Goal: Task Accomplishment & Management: Complete application form

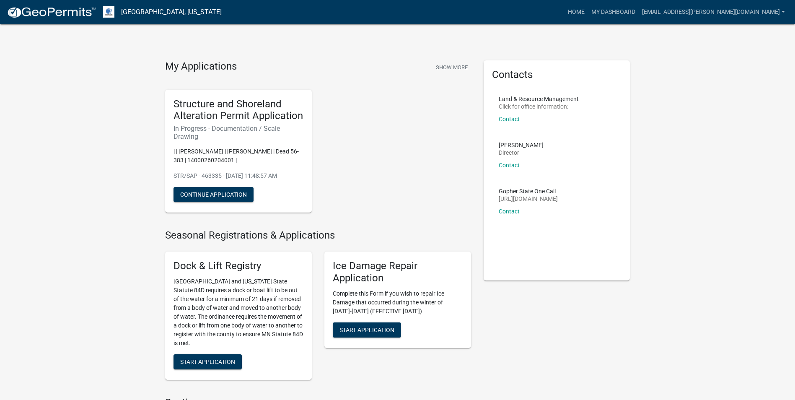
scroll to position [350, 0]
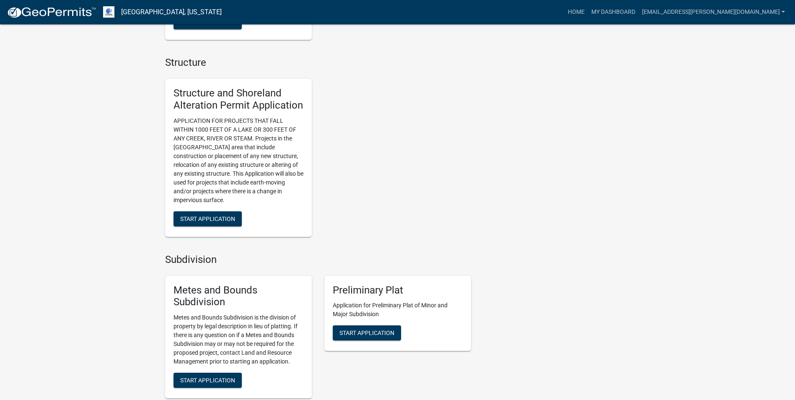
scroll to position [716, 0]
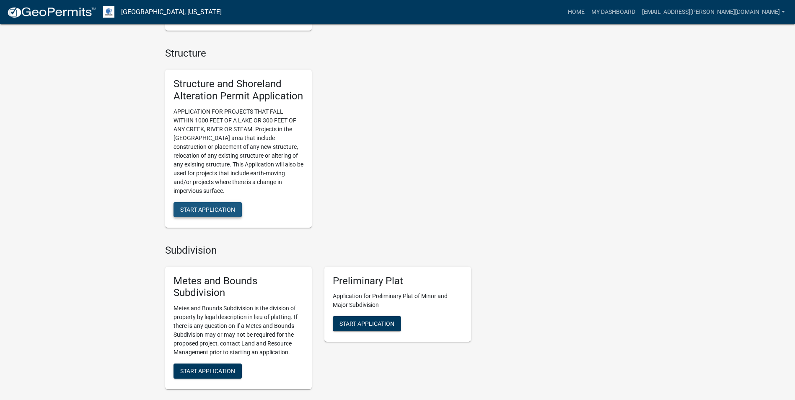
click at [218, 212] on span "Start Application" at bounding box center [207, 209] width 55 height 7
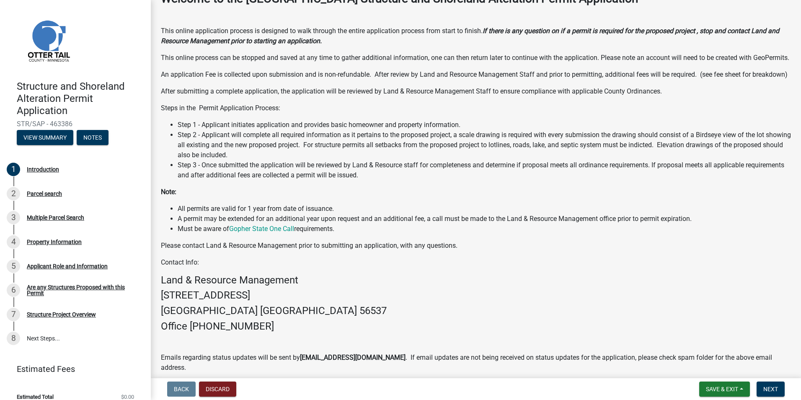
scroll to position [62, 0]
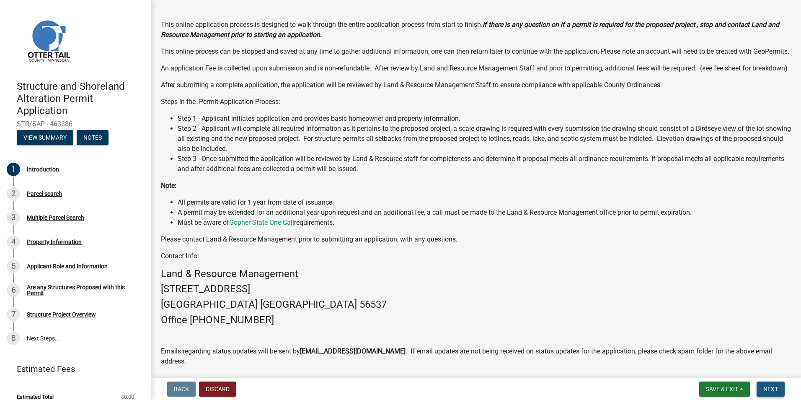
click at [772, 387] on span "Next" at bounding box center [771, 389] width 15 height 7
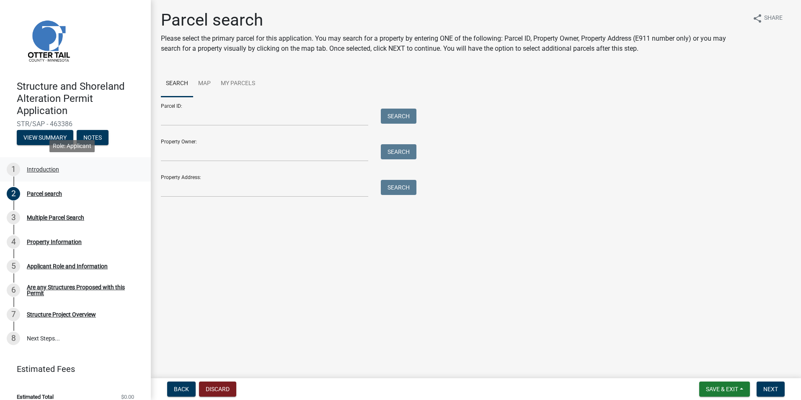
click at [38, 169] on div "Introduction" at bounding box center [43, 169] width 32 height 6
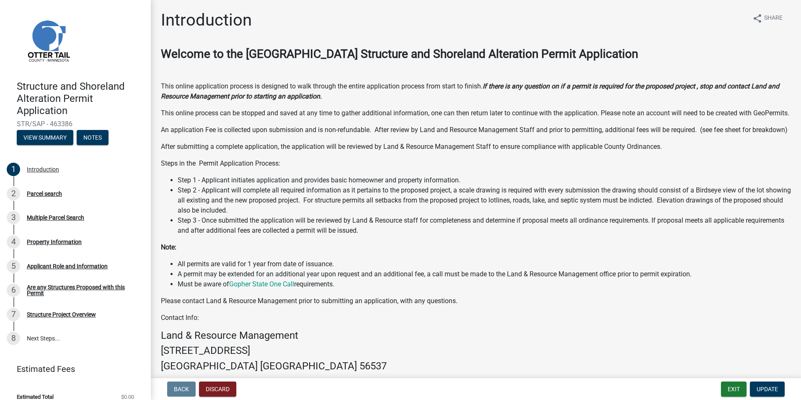
scroll to position [103, 0]
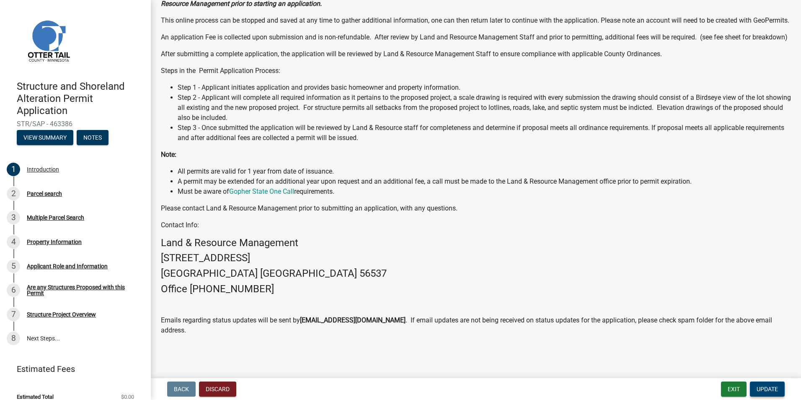
click at [773, 390] on span "Update" at bounding box center [767, 389] width 21 height 7
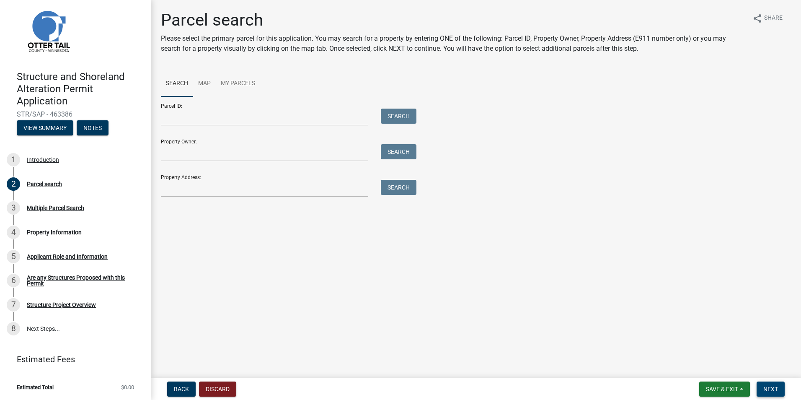
scroll to position [0, 0]
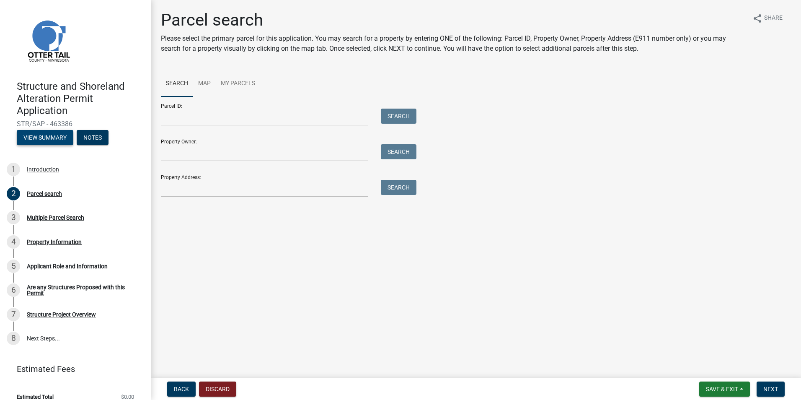
click at [39, 136] on button "View Summary" at bounding box center [45, 137] width 57 height 15
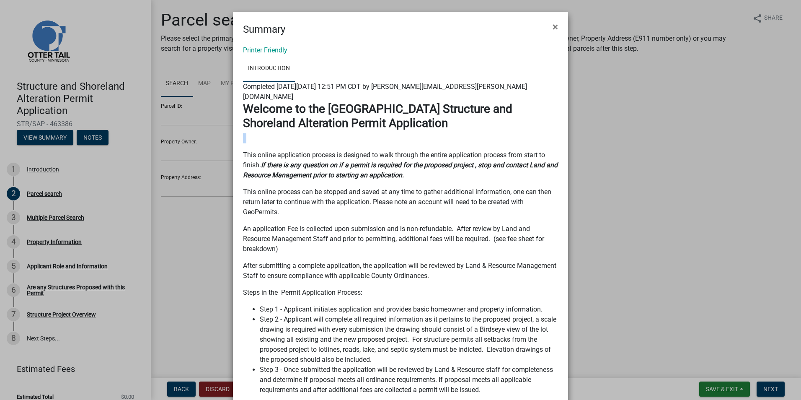
drag, startPoint x: 125, startPoint y: 127, endPoint x: 97, endPoint y: 136, distance: 29.0
click at [97, 136] on ngb-modal-window "Summary × Printer Friendly Introduction Completed On Wednesday, August 13, 2025…" at bounding box center [400, 200] width 801 height 400
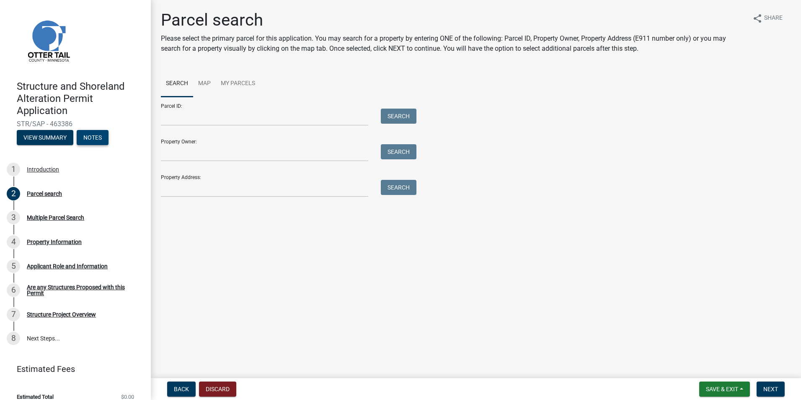
click at [97, 136] on button "Notes" at bounding box center [93, 137] width 32 height 15
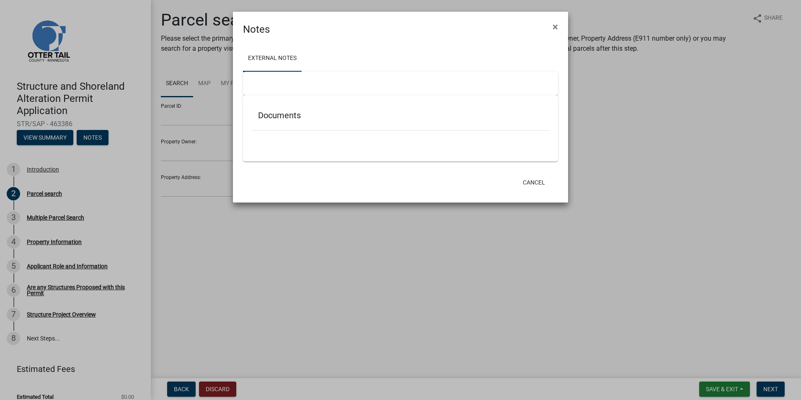
click at [337, 223] on ngb-modal-window "Notes × External Notes Documents Cancel" at bounding box center [400, 200] width 801 height 400
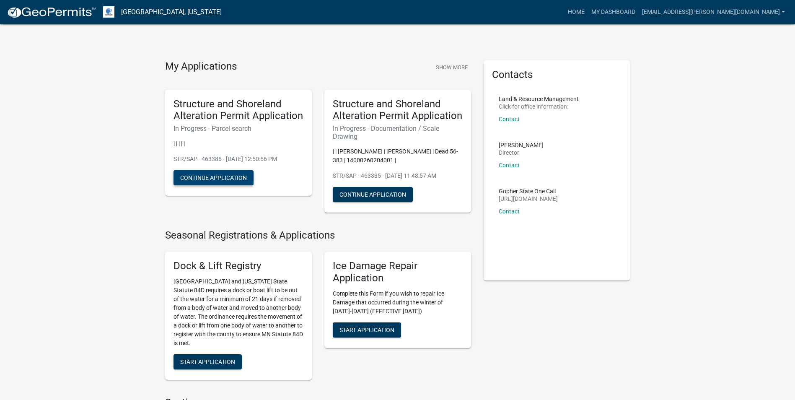
click at [213, 179] on button "Continue Application" at bounding box center [214, 177] width 80 height 15
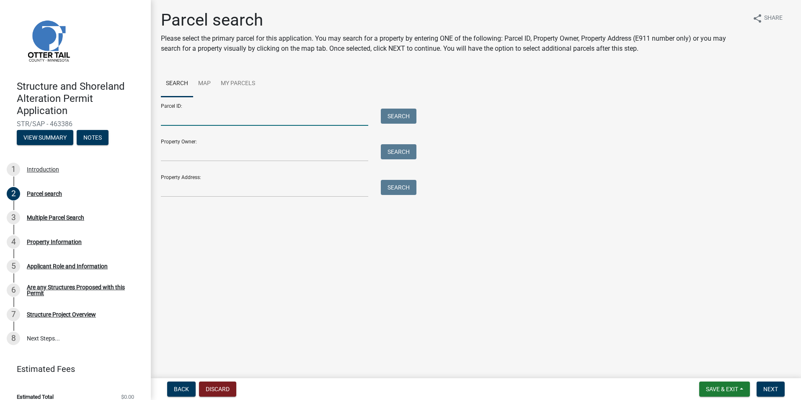
click at [186, 120] on input "Parcel ID:" at bounding box center [264, 117] width 207 height 17
type input "14000260204001"
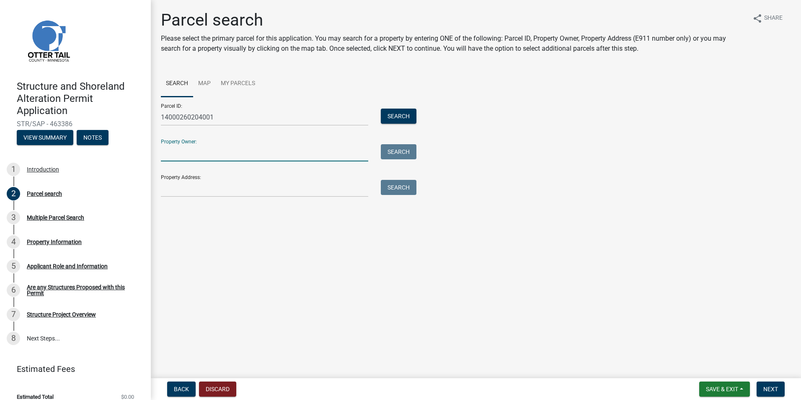
click at [174, 153] on input "Property Owner:" at bounding box center [264, 152] width 207 height 17
type input "Michael W Moe & Kathryn J Moe"
type input "38570 Egret Rd"
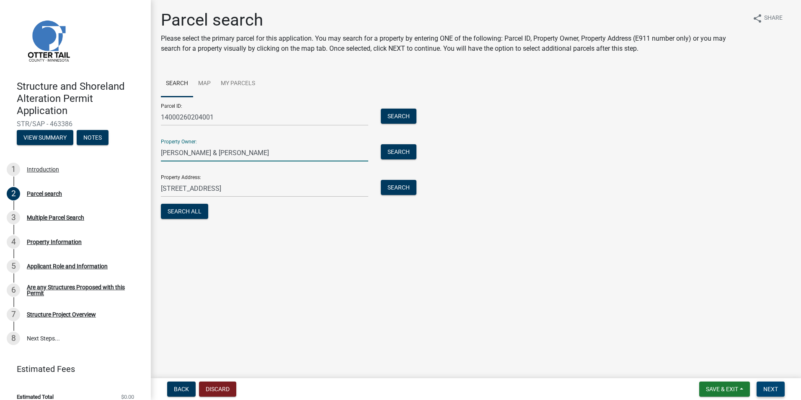
click at [771, 388] on span "Next" at bounding box center [771, 389] width 15 height 7
click at [768, 391] on span "Next" at bounding box center [771, 389] width 15 height 7
click at [770, 388] on span "Next" at bounding box center [771, 389] width 15 height 7
click at [609, 266] on main "Parcel search Please select the primary parcel for this application. You may se…" at bounding box center [476, 187] width 651 height 375
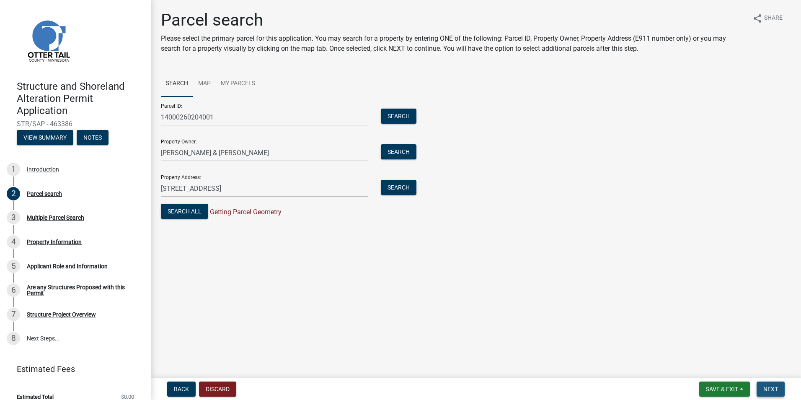
click at [769, 388] on span "Next" at bounding box center [771, 389] width 15 height 7
click at [769, 389] on span "Next" at bounding box center [771, 389] width 15 height 7
click at [771, 390] on span "Next" at bounding box center [771, 389] width 15 height 7
click at [771, 377] on div "Structure and Shoreland Alteration Permit Application STR/SAP - 463386 View Sum…" at bounding box center [400, 200] width 801 height 400
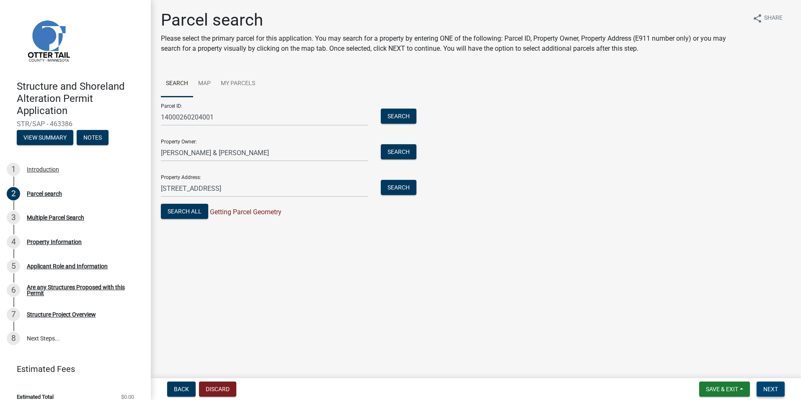
click at [773, 391] on span "Next" at bounding box center [771, 389] width 15 height 7
click at [192, 212] on button "Search All" at bounding box center [184, 211] width 47 height 15
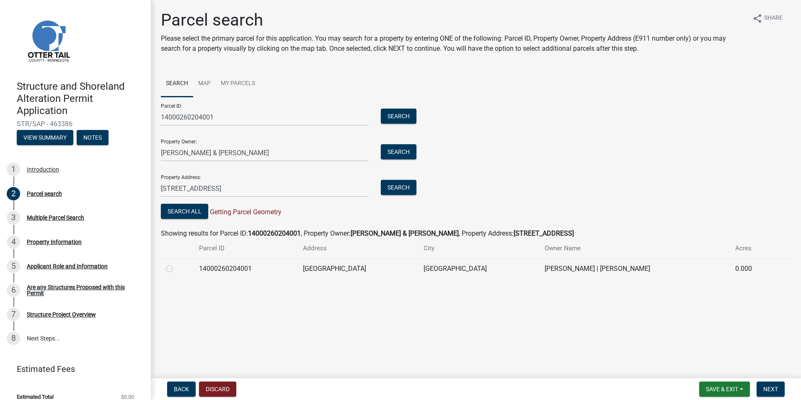
click at [176, 264] on label at bounding box center [176, 264] width 0 height 0
click at [176, 269] on input "radio" at bounding box center [178, 266] width 5 height 5
radio input "true"
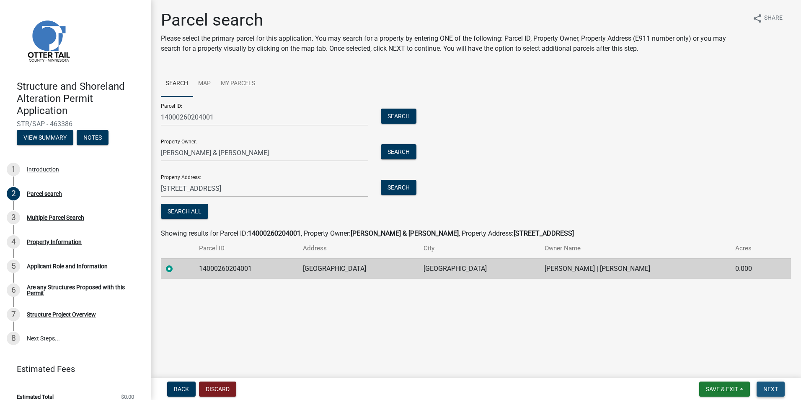
click at [769, 389] on span "Next" at bounding box center [771, 389] width 15 height 7
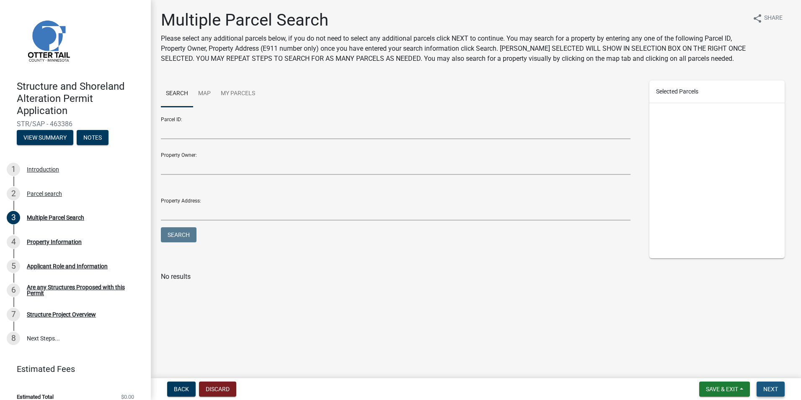
click at [773, 388] on span "Next" at bounding box center [771, 389] width 15 height 7
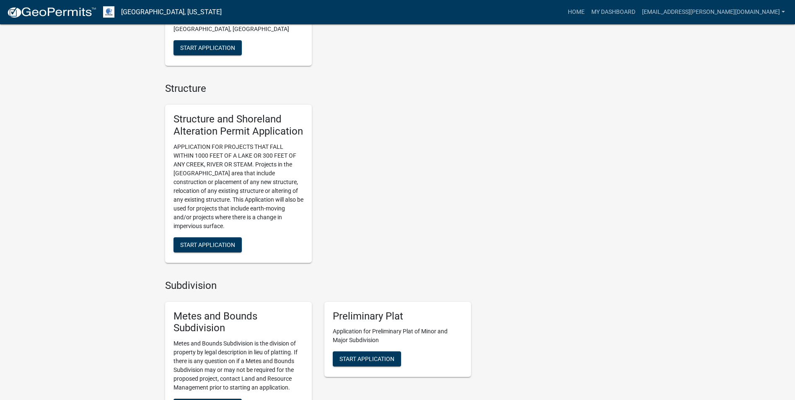
scroll to position [679, 0]
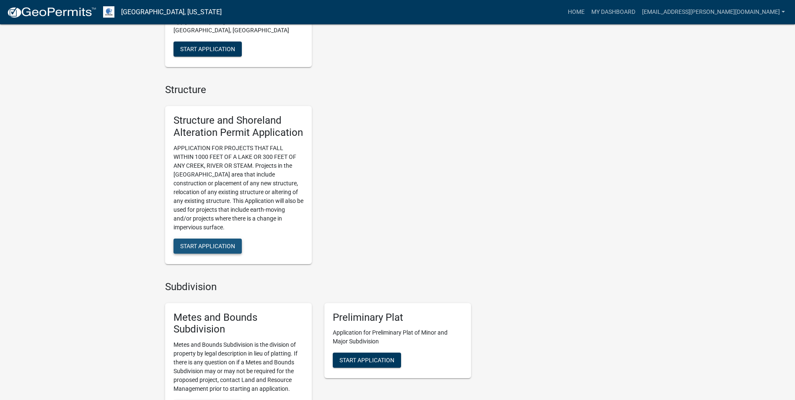
click at [207, 241] on button "Start Application" at bounding box center [208, 246] width 68 height 15
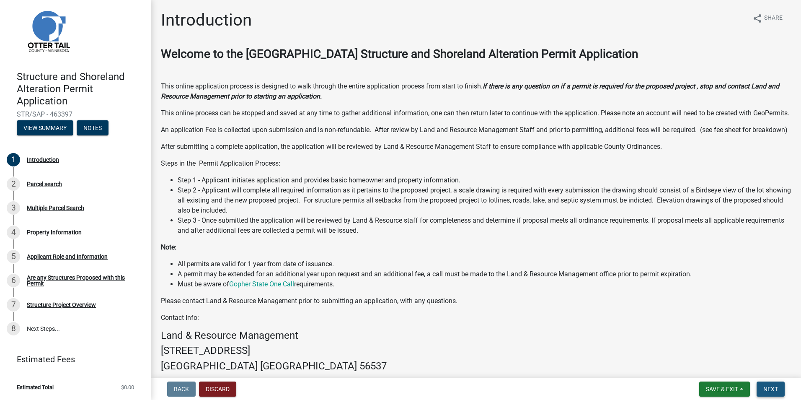
click at [773, 390] on span "Next" at bounding box center [771, 389] width 15 height 7
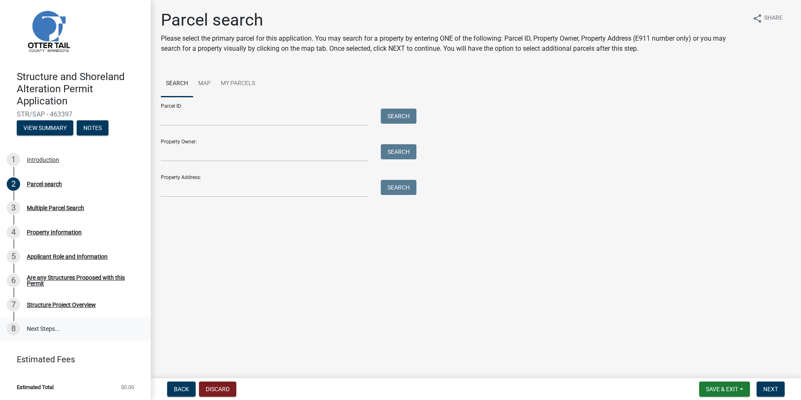
click at [35, 329] on link "8 Next Steps..." at bounding box center [75, 329] width 151 height 24
click at [13, 330] on div "8" at bounding box center [13, 328] width 13 height 13
click at [122, 93] on h4 "Structure and Shoreland Alteration Permit Application" at bounding box center [80, 89] width 127 height 36
click at [732, 391] on span "Save & Exit" at bounding box center [722, 389] width 32 height 7
click at [718, 367] on button "Save & Exit" at bounding box center [716, 367] width 67 height 20
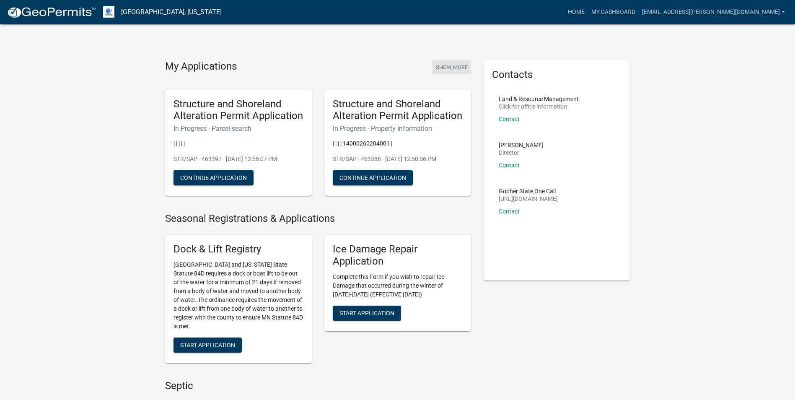
click at [460, 67] on button "Show More" at bounding box center [452, 67] width 39 height 14
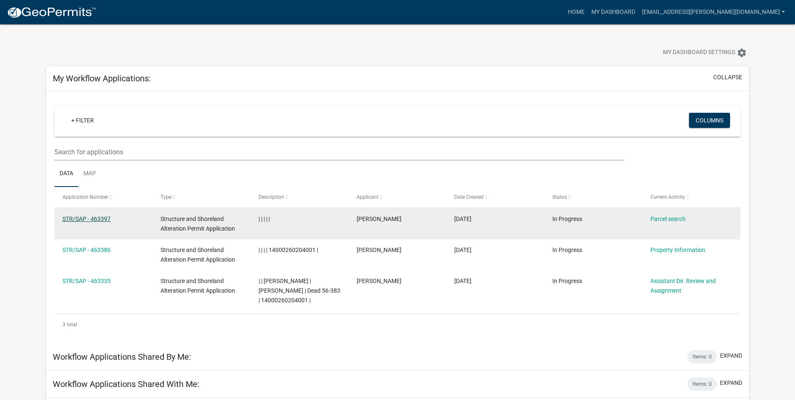
click at [101, 218] on link "STR/SAP - 463397" at bounding box center [86, 218] width 48 height 7
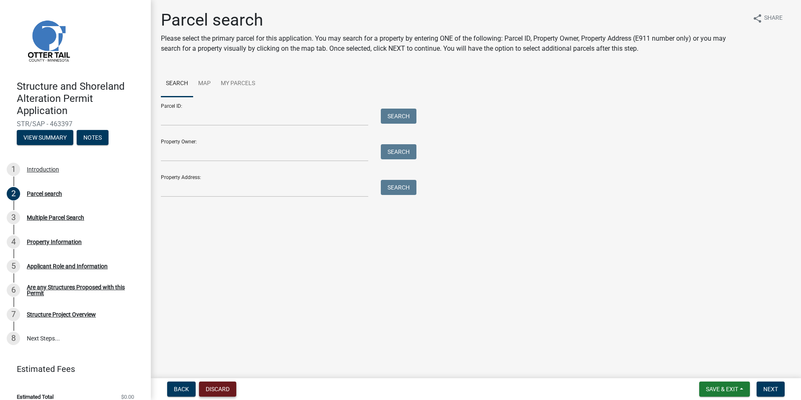
click at [223, 385] on button "Discard" at bounding box center [217, 388] width 37 height 15
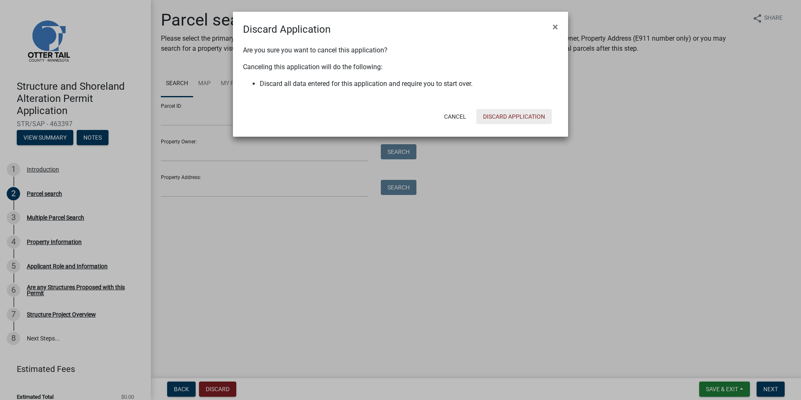
click at [521, 117] on button "Discard Application" at bounding box center [514, 116] width 75 height 15
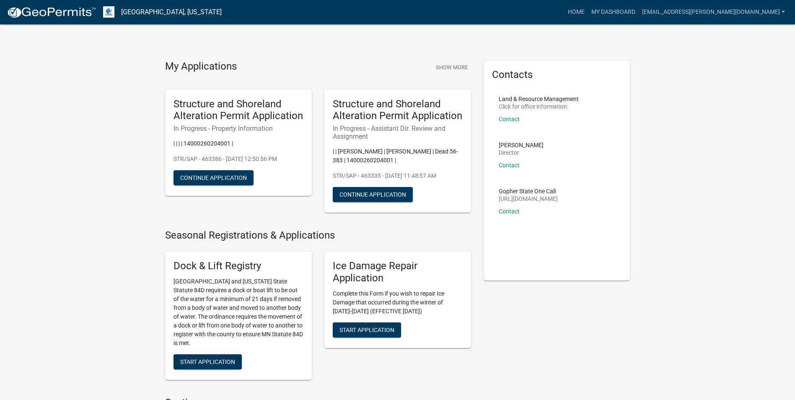
click at [460, 67] on button "Show More" at bounding box center [452, 67] width 39 height 14
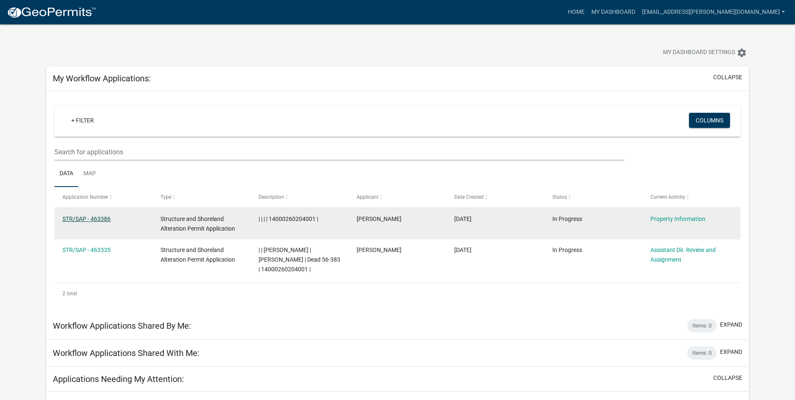
click at [90, 215] on link "STR/SAP - 463386" at bounding box center [86, 218] width 48 height 7
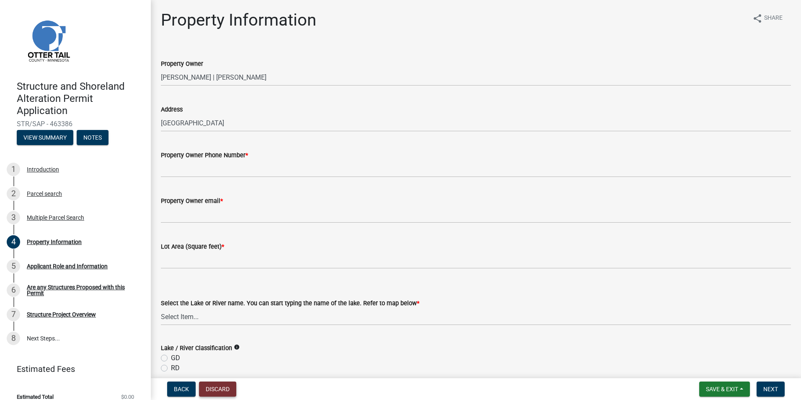
click at [221, 388] on button "Discard" at bounding box center [217, 388] width 37 height 15
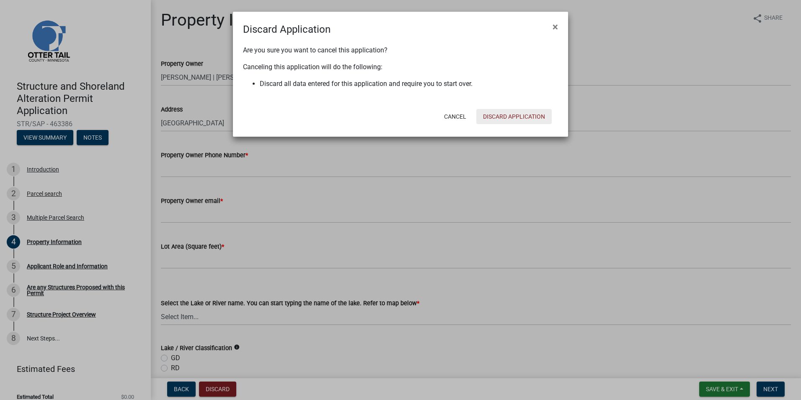
click at [506, 119] on button "Discard Application" at bounding box center [514, 116] width 75 height 15
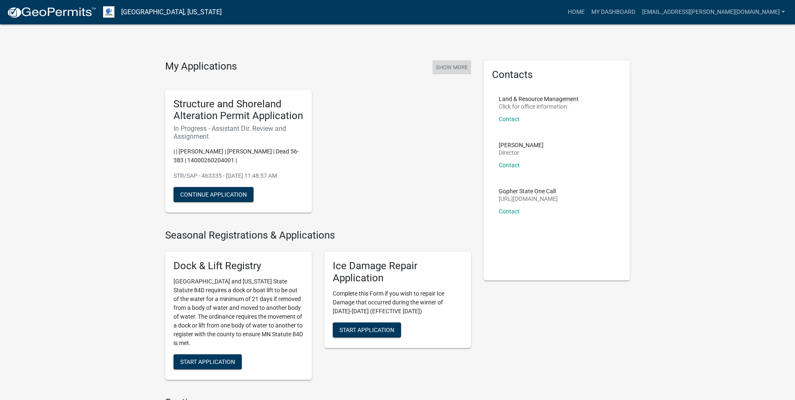
click at [447, 67] on button "Show More" at bounding box center [452, 67] width 39 height 14
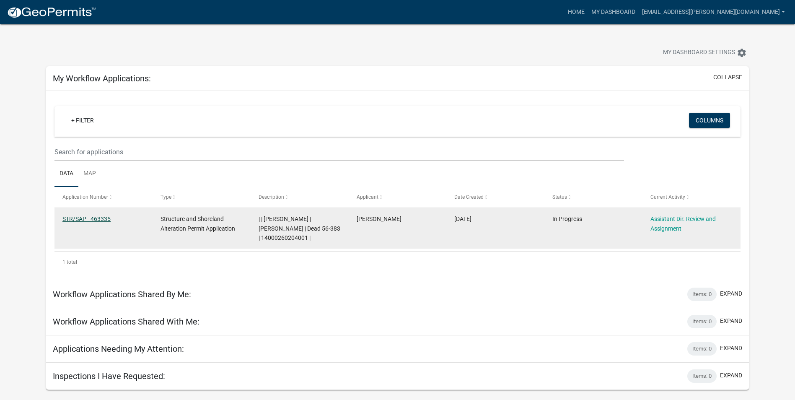
click at [83, 220] on link "STR/SAP - 463335" at bounding box center [86, 218] width 48 height 7
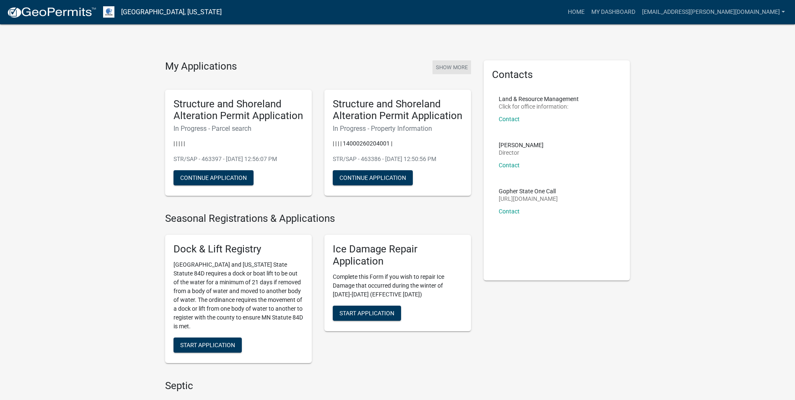
click at [458, 69] on button "Show More" at bounding box center [452, 67] width 39 height 14
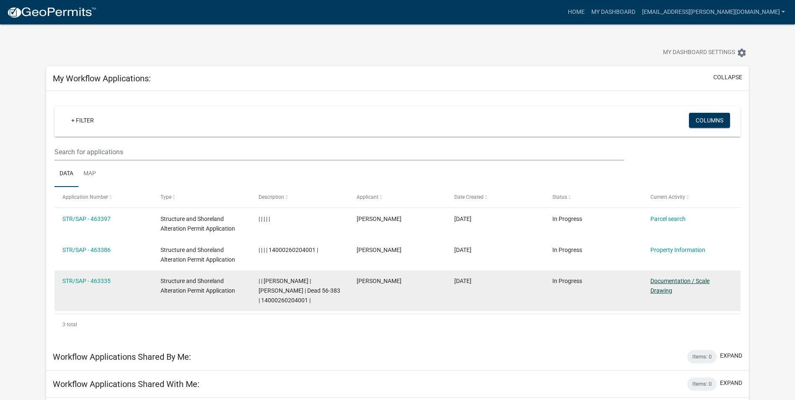
click at [665, 284] on link "Documentation / Scale Drawing" at bounding box center [680, 285] width 59 height 16
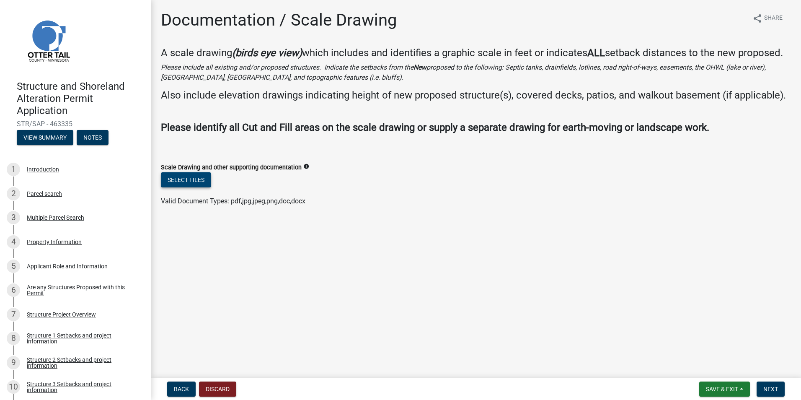
click at [196, 187] on button "Select files" at bounding box center [186, 179] width 50 height 15
click at [197, 187] on button "Select files" at bounding box center [186, 179] width 50 height 15
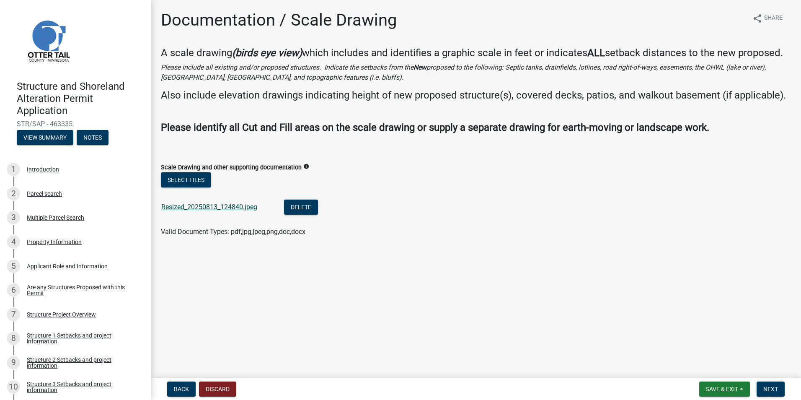
click at [218, 211] on link "Resized_20250813_124840.jpeg" at bounding box center [209, 207] width 96 height 8
click at [769, 392] on span "Next" at bounding box center [771, 389] width 15 height 7
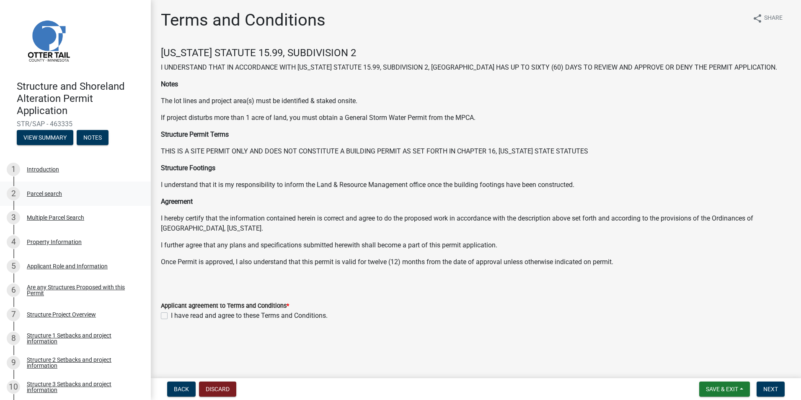
click at [39, 194] on div "Parcel search" at bounding box center [44, 194] width 35 height 6
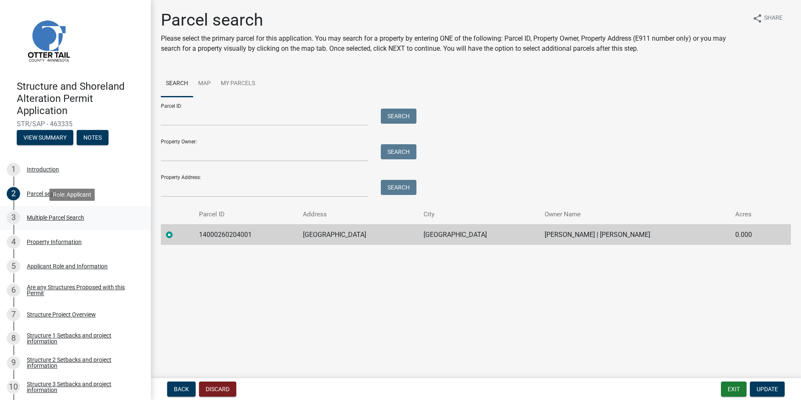
click at [34, 216] on div "Multiple Parcel Search" at bounding box center [55, 218] width 57 height 6
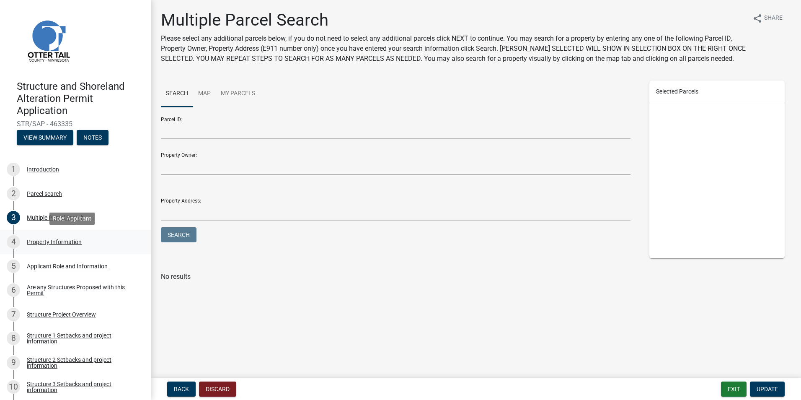
click at [40, 244] on div "Property Information" at bounding box center [54, 242] width 55 height 6
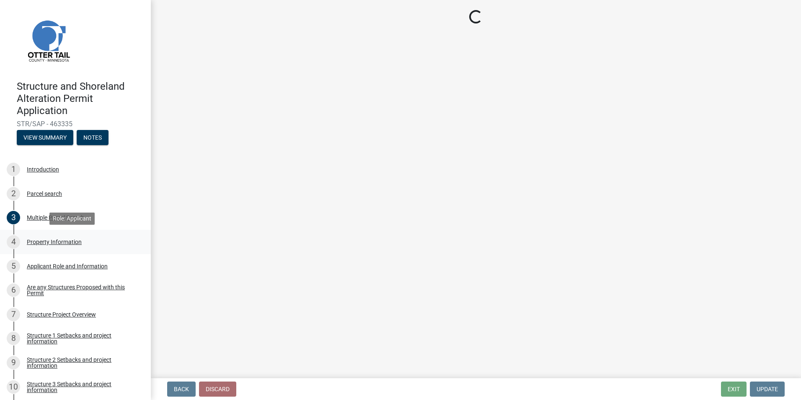
select select "da3f784e-0010-43cd-bd09-4cbc046e05e4"
select select "bc95ce3f-9706-43bd-97a5-80c1e912429f"
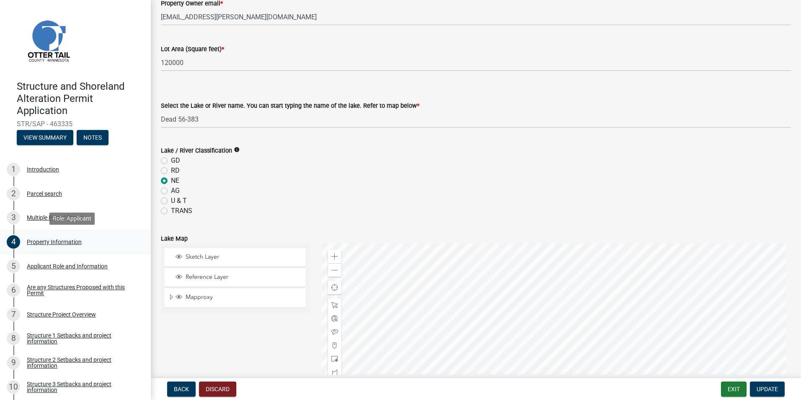
scroll to position [199, 0]
click at [44, 268] on div "Applicant Role and Information" at bounding box center [67, 266] width 81 height 6
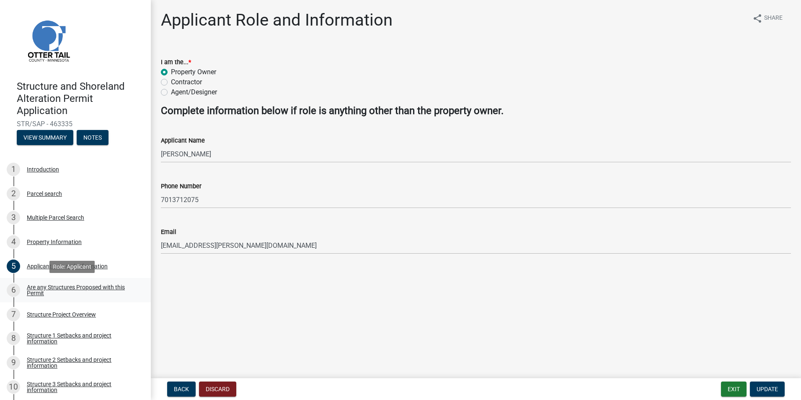
click at [44, 287] on div "Are any Structures Proposed with this Permit" at bounding box center [82, 290] width 111 height 12
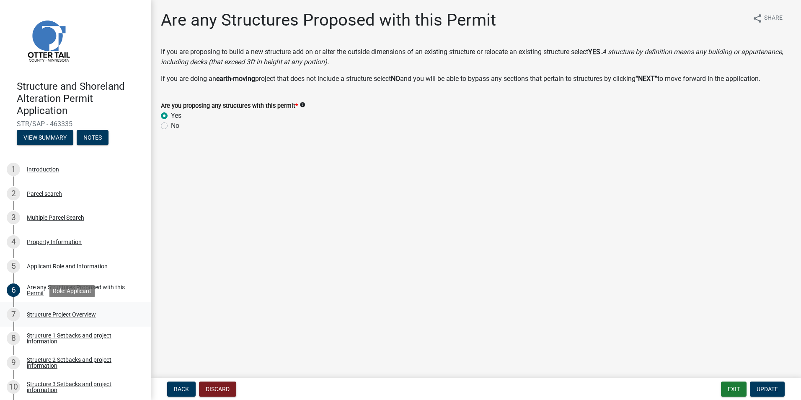
click at [41, 314] on div "Structure Project Overview" at bounding box center [61, 314] width 69 height 6
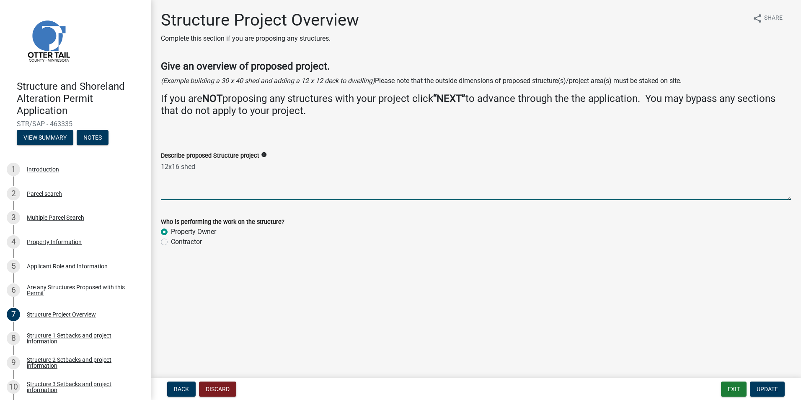
click at [180, 167] on textarea "12x16 shed" at bounding box center [476, 180] width 630 height 39
type textarea "10x20 shed"
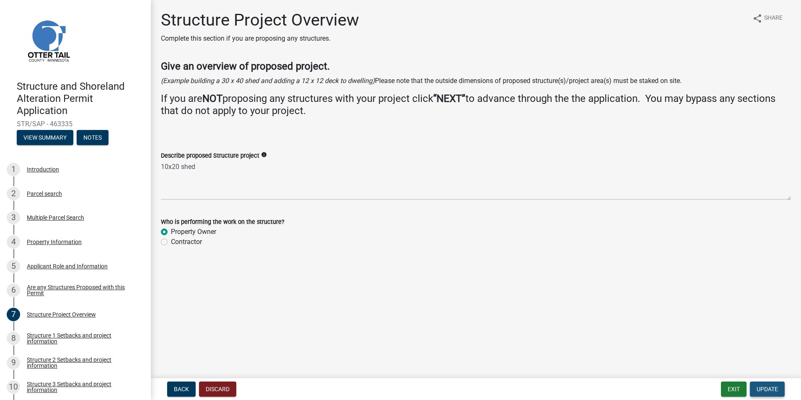
click at [765, 386] on span "Update" at bounding box center [767, 389] width 21 height 7
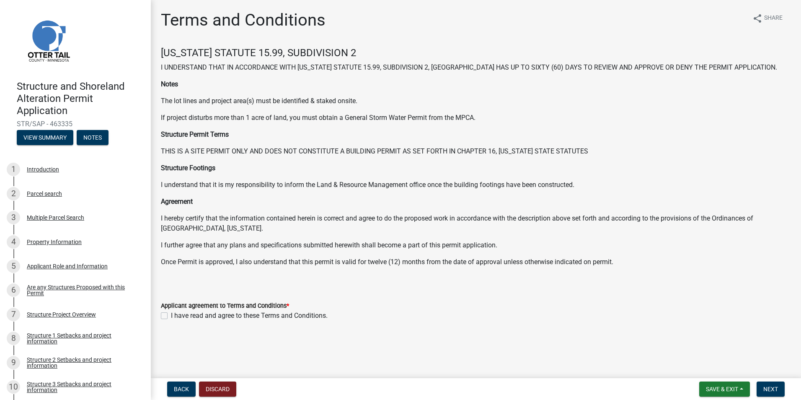
click at [171, 317] on label "I have read and agree to these Terms and Conditions." at bounding box center [249, 316] width 157 height 10
click at [171, 316] on input "I have read and agree to these Terms and Conditions." at bounding box center [173, 313] width 5 height 5
checkbox input "true"
click at [331, 284] on wm-data-entity-input "MINNESOTA STATUTE 15.99, SUBDIVISION 2 I UNDERSTAND THAT IN ACCORDANCE WITH MIN…" at bounding box center [476, 169] width 630 height 244
click at [61, 313] on div "Structure Project Overview" at bounding box center [61, 314] width 69 height 6
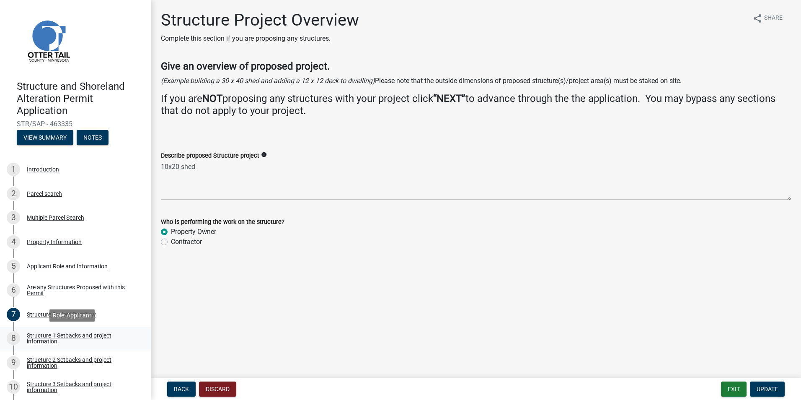
click at [49, 337] on div "Structure 1 Setbacks and project information" at bounding box center [82, 338] width 111 height 12
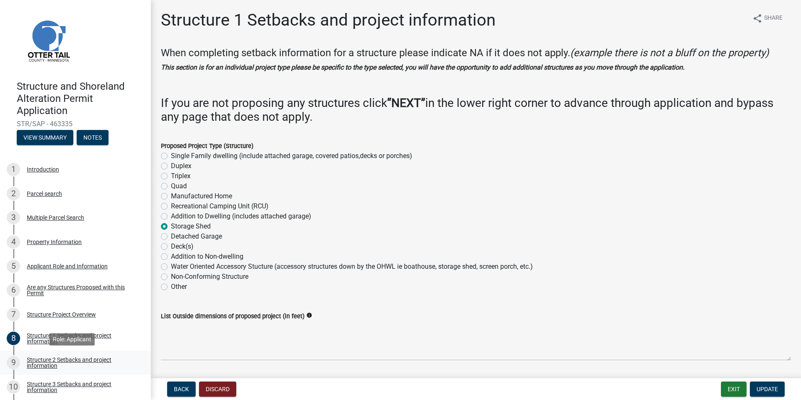
click at [44, 357] on div "Structure 2 Setbacks and project information" at bounding box center [82, 363] width 111 height 12
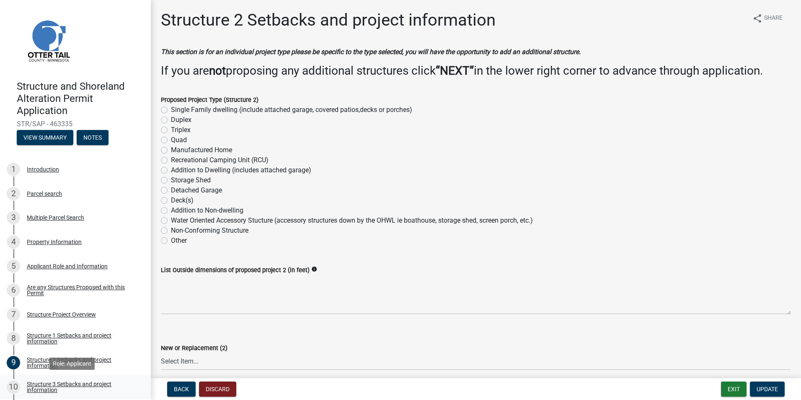
click at [36, 393] on div "Structure 3 Setbacks and project information" at bounding box center [82, 387] width 111 height 12
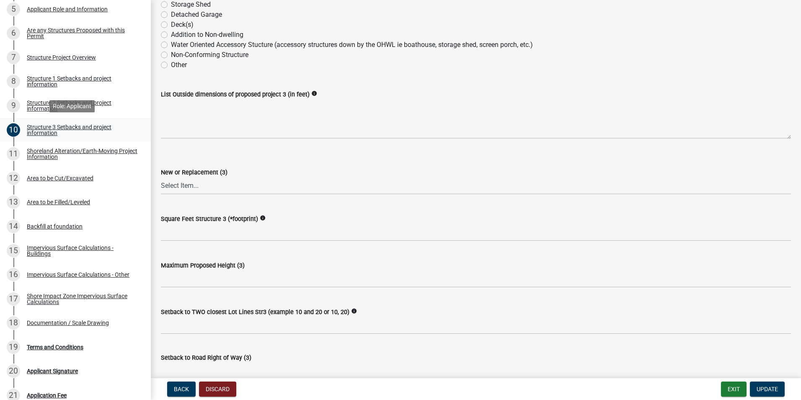
scroll to position [257, 0]
click at [36, 393] on div "Application Fee" at bounding box center [47, 395] width 40 height 6
click at [45, 158] on div "Shoreland Alteration/Earth-Moving Project Information" at bounding box center [82, 154] width 111 height 12
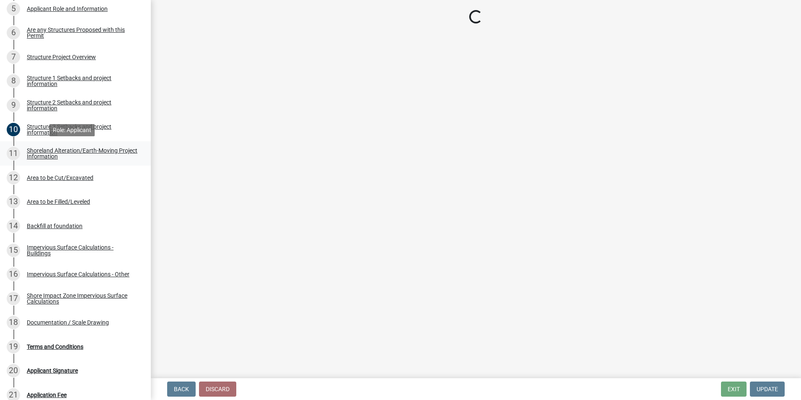
scroll to position [0, 0]
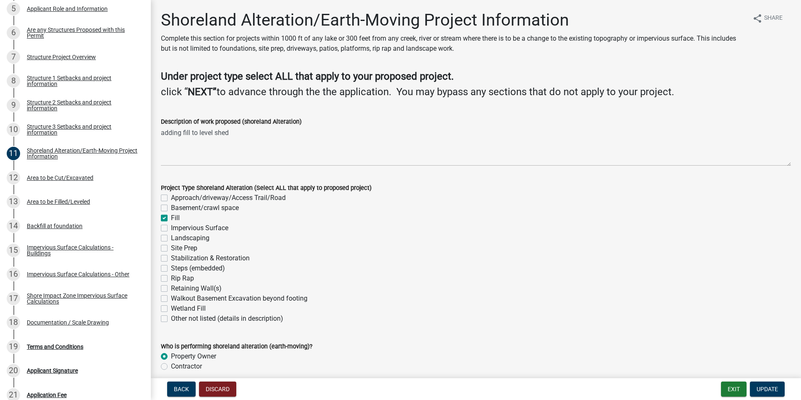
click at [171, 247] on label "Site Prep" at bounding box center [184, 248] width 26 height 10
click at [171, 247] on input "Site Prep" at bounding box center [173, 245] width 5 height 5
checkbox input "true"
checkbox input "false"
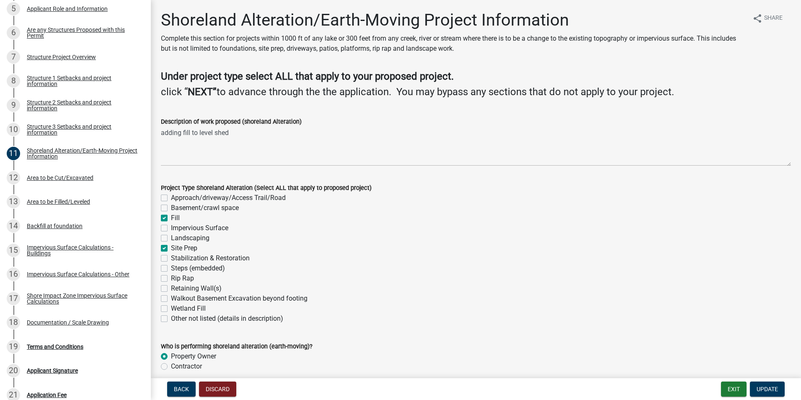
checkbox input "true"
checkbox input "false"
checkbox input "true"
checkbox input "false"
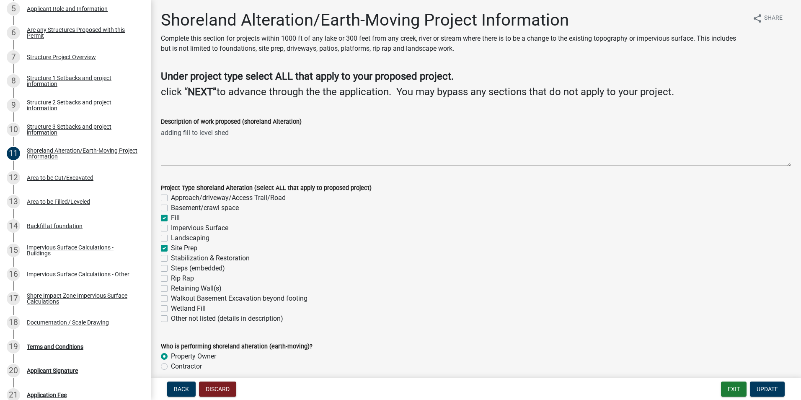
checkbox input "false"
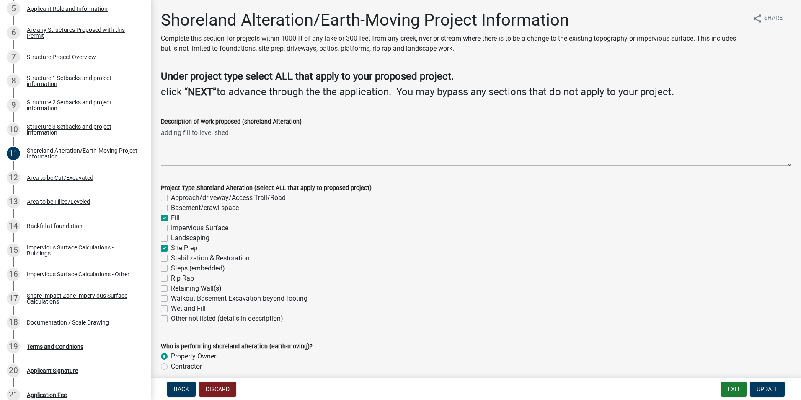
checkbox input "false"
click at [774, 388] on span "Update" at bounding box center [767, 389] width 21 height 7
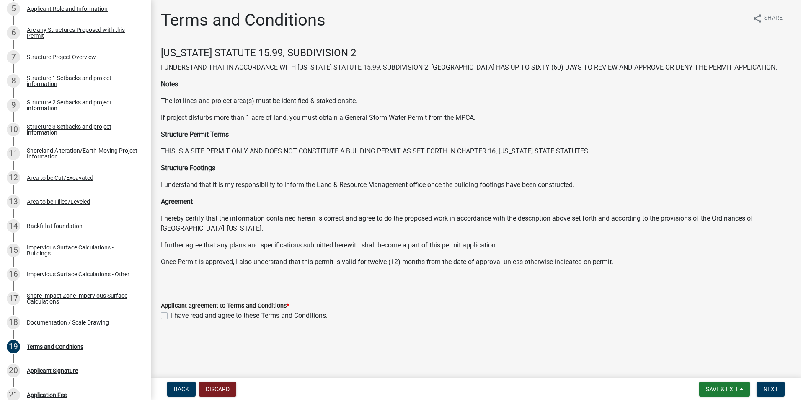
click at [171, 314] on label "I have read and agree to these Terms and Conditions." at bounding box center [249, 316] width 157 height 10
click at [171, 314] on input "I have read and agree to these Terms and Conditions." at bounding box center [173, 313] width 5 height 5
checkbox input "true"
click at [767, 390] on span "Next" at bounding box center [771, 389] width 15 height 7
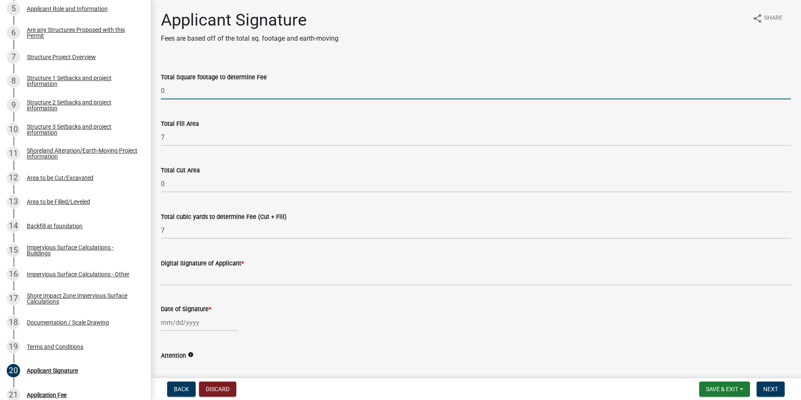
click at [185, 89] on input "0" at bounding box center [476, 90] width 630 height 17
type input "200"
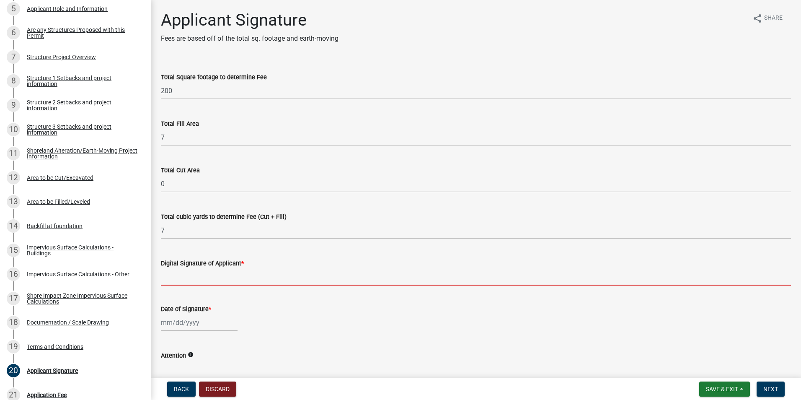
click at [211, 272] on input "Digital Signature of Applicant *" at bounding box center [476, 276] width 630 height 17
type input "[PERSON_NAME]"
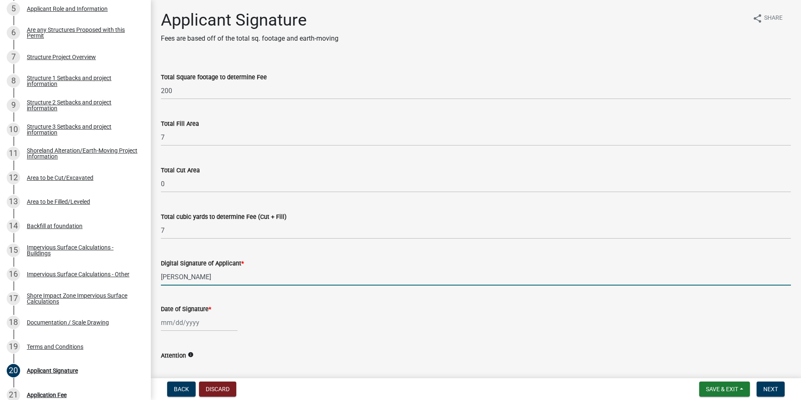
select select "8"
select select "2025"
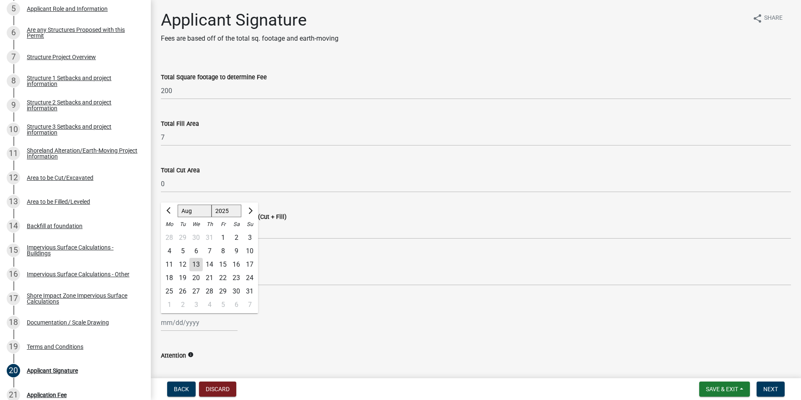
click at [197, 264] on div "13" at bounding box center [195, 264] width 13 height 13
type input "[DATE]"
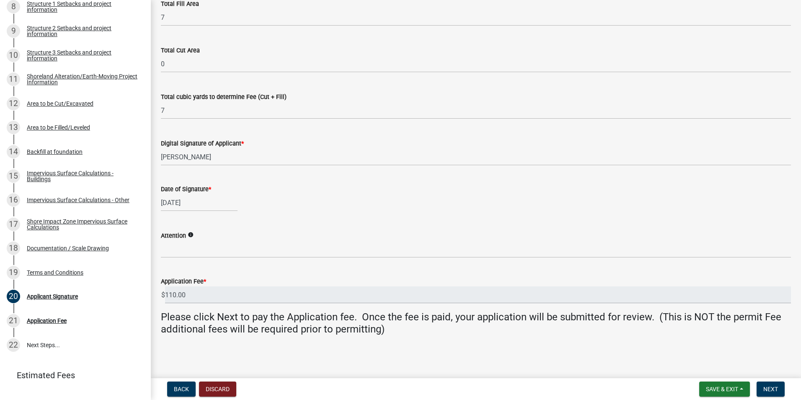
scroll to position [347, 0]
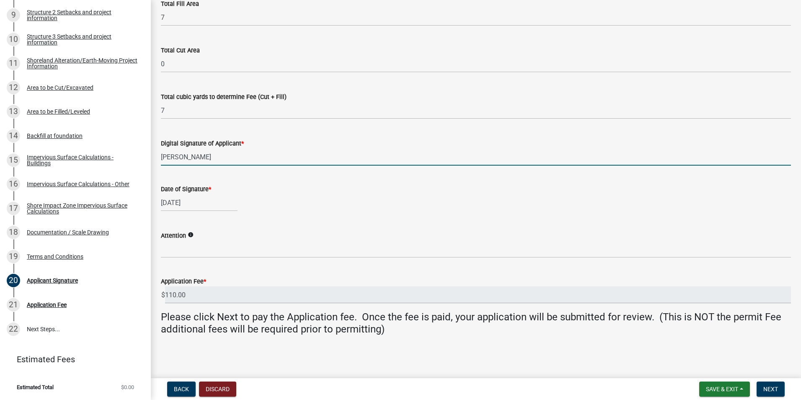
click at [633, 158] on input "[PERSON_NAME]" at bounding box center [476, 156] width 630 height 17
click at [771, 389] on span "Next" at bounding box center [771, 389] width 15 height 7
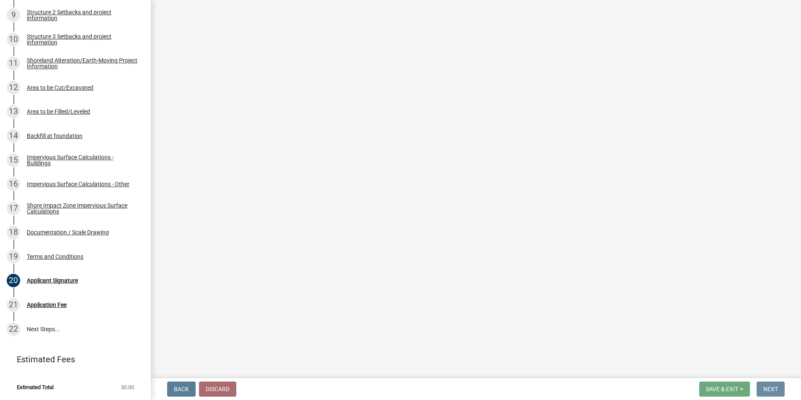
scroll to position [0, 0]
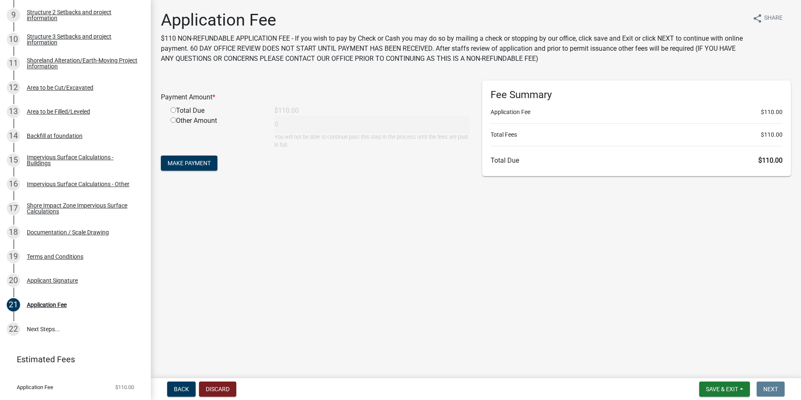
click at [173, 111] on input "radio" at bounding box center [173, 109] width 5 height 5
radio input "true"
type input "110"
click at [202, 165] on span "Make Payment" at bounding box center [189, 163] width 43 height 7
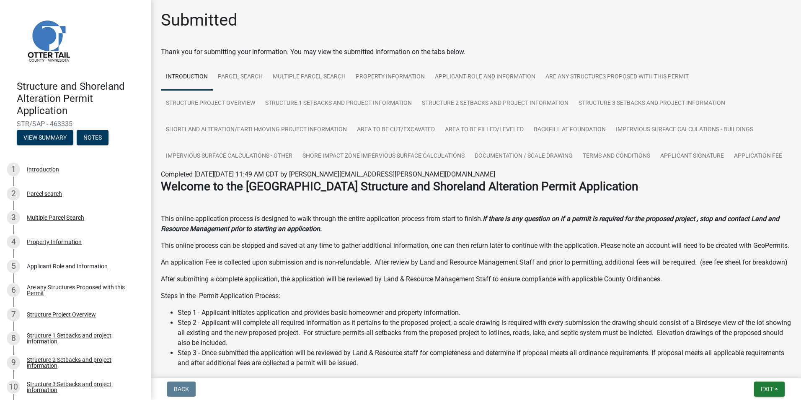
scroll to position [10, 0]
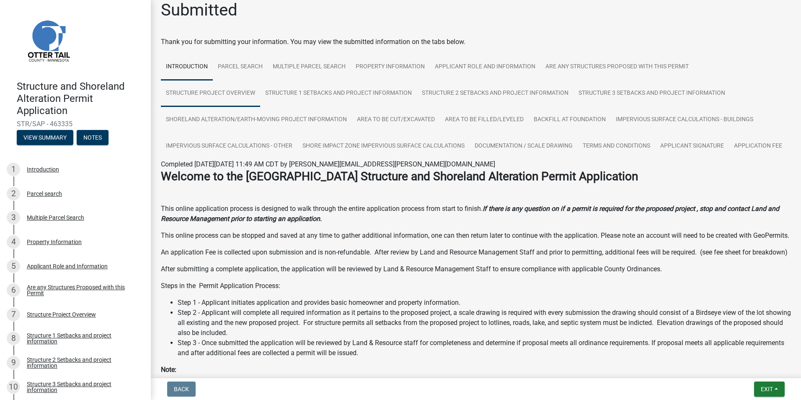
click at [213, 93] on link "Structure Project Overview" at bounding box center [210, 93] width 99 height 27
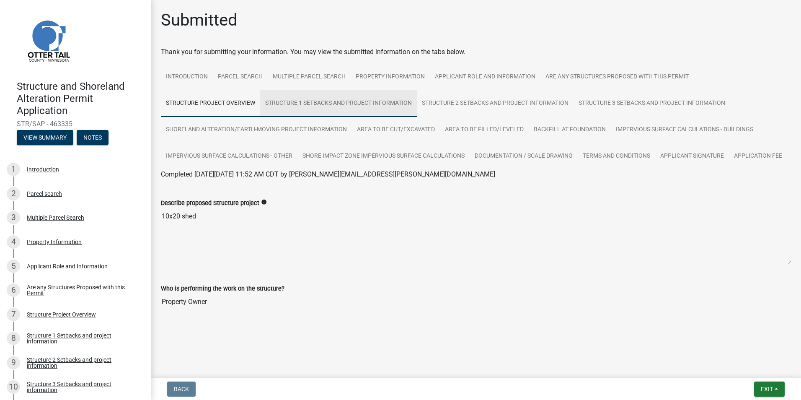
click at [300, 92] on link "Structure 1 Setbacks and project information" at bounding box center [338, 103] width 157 height 27
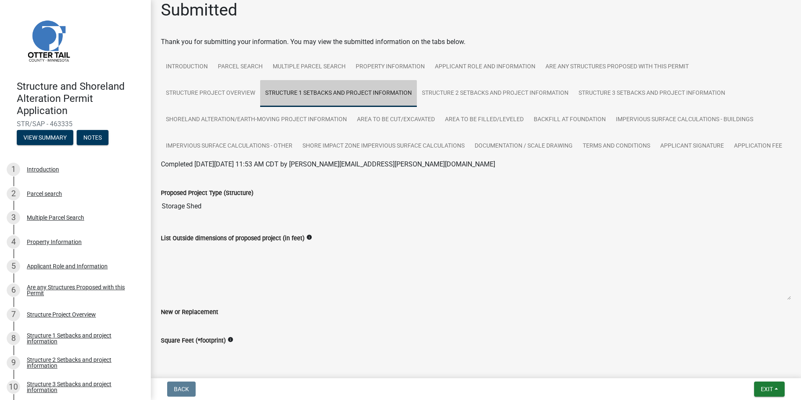
click at [300, 92] on link "Structure 1 Setbacks and project information" at bounding box center [338, 93] width 157 height 27
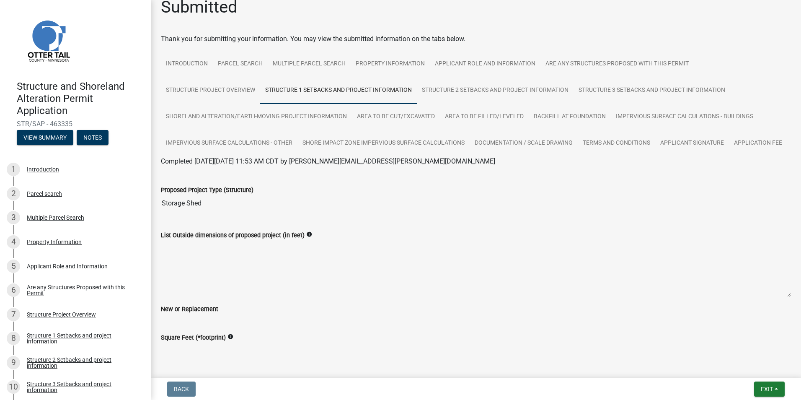
scroll to position [3, 0]
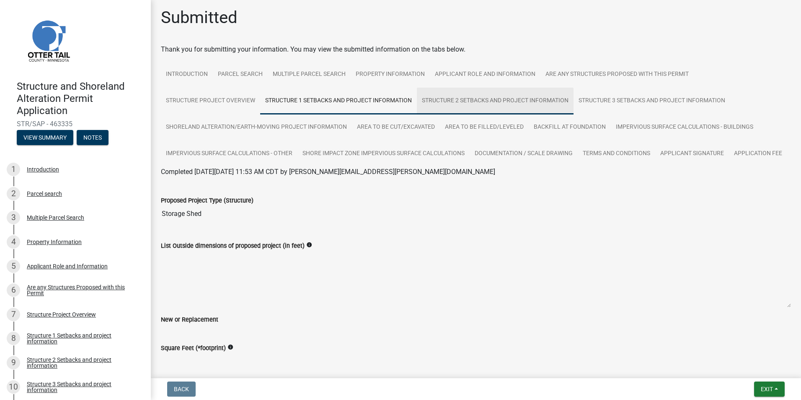
click at [467, 99] on link "Structure 2 Setbacks and project information" at bounding box center [495, 101] width 157 height 27
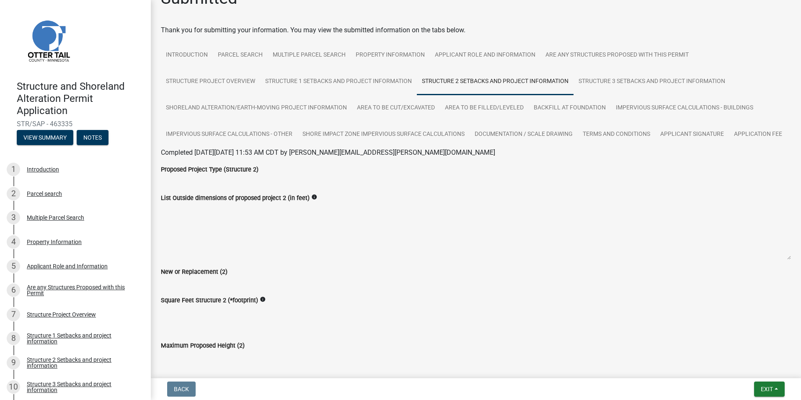
scroll to position [0, 0]
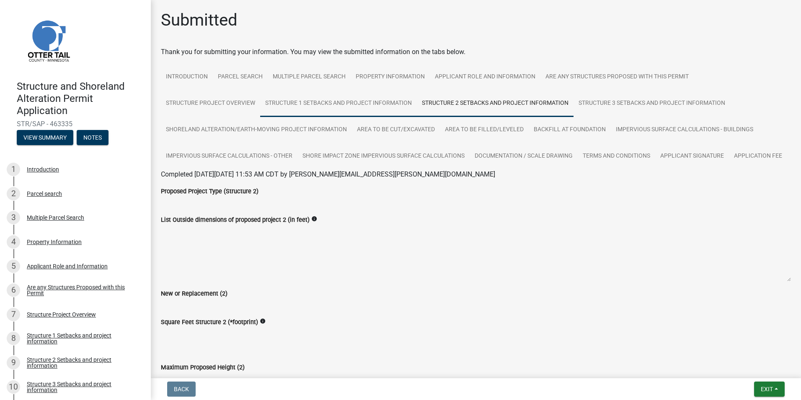
click at [340, 101] on link "Structure 1 Setbacks and project information" at bounding box center [338, 103] width 157 height 27
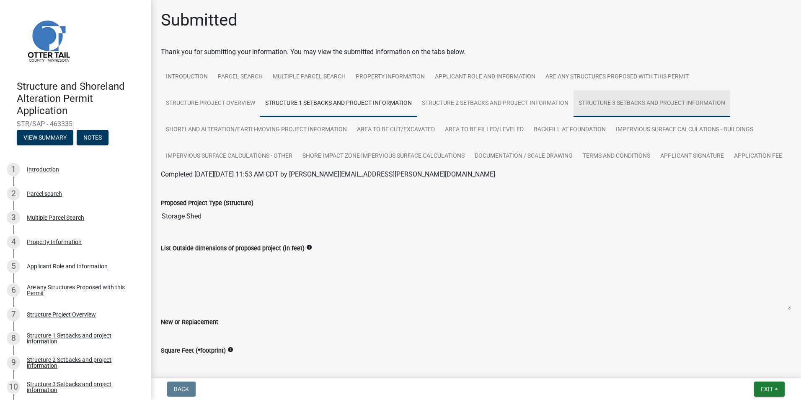
click at [613, 101] on link "Structure 3 Setbacks and project information" at bounding box center [652, 103] width 157 height 27
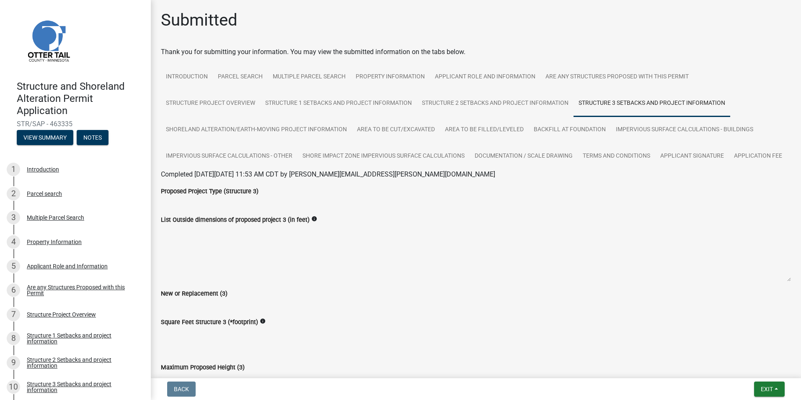
click at [485, 186] on div at bounding box center [476, 182] width 643 height 7
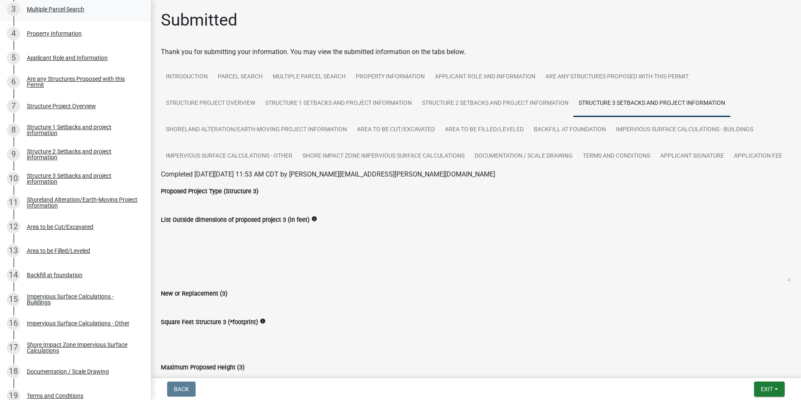
scroll to position [366, 0]
